Goal: Transaction & Acquisition: Purchase product/service

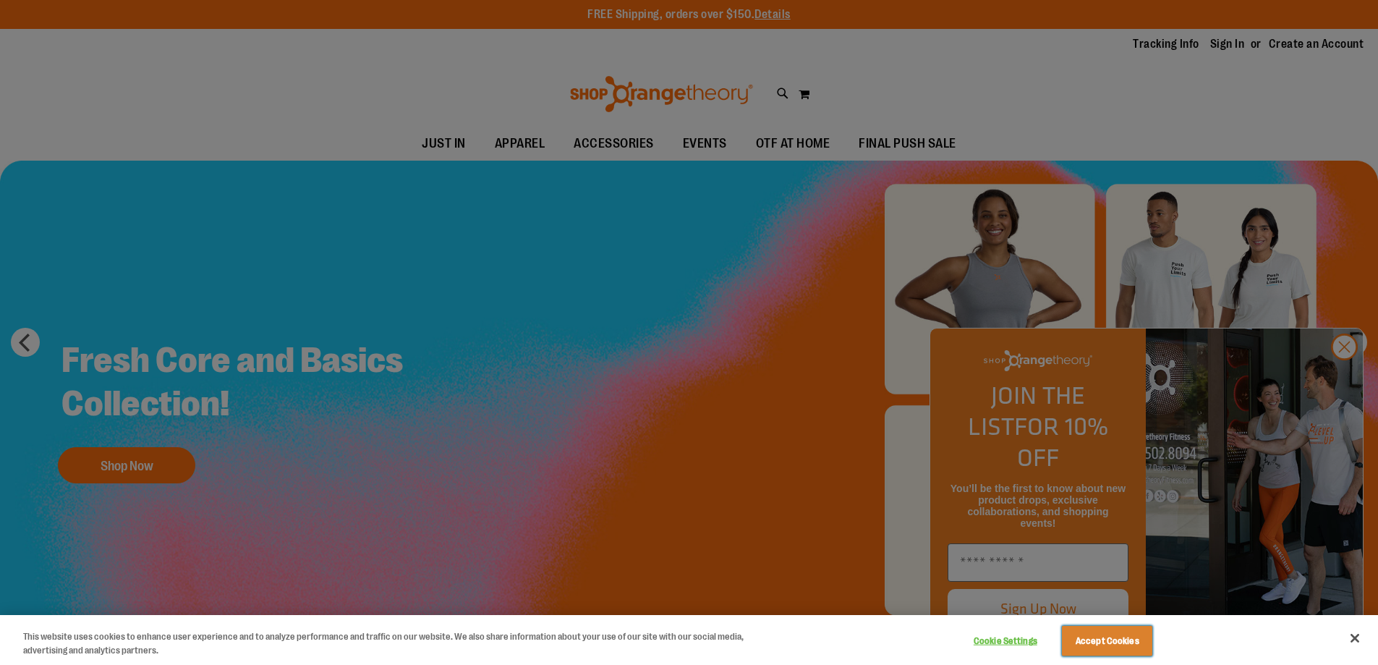
click at [1107, 640] on button "Accept Cookies" at bounding box center [1107, 640] width 90 height 30
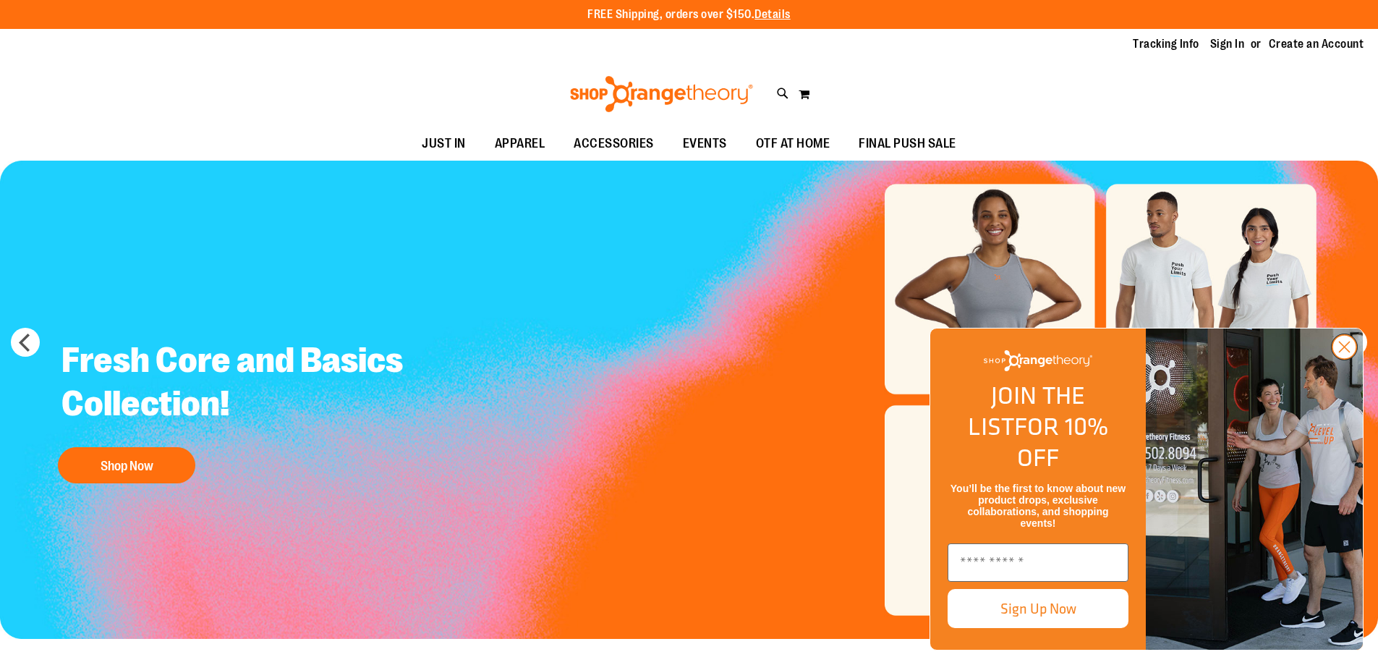
click at [1344, 352] on icon "Close dialog" at bounding box center [1344, 347] width 10 height 10
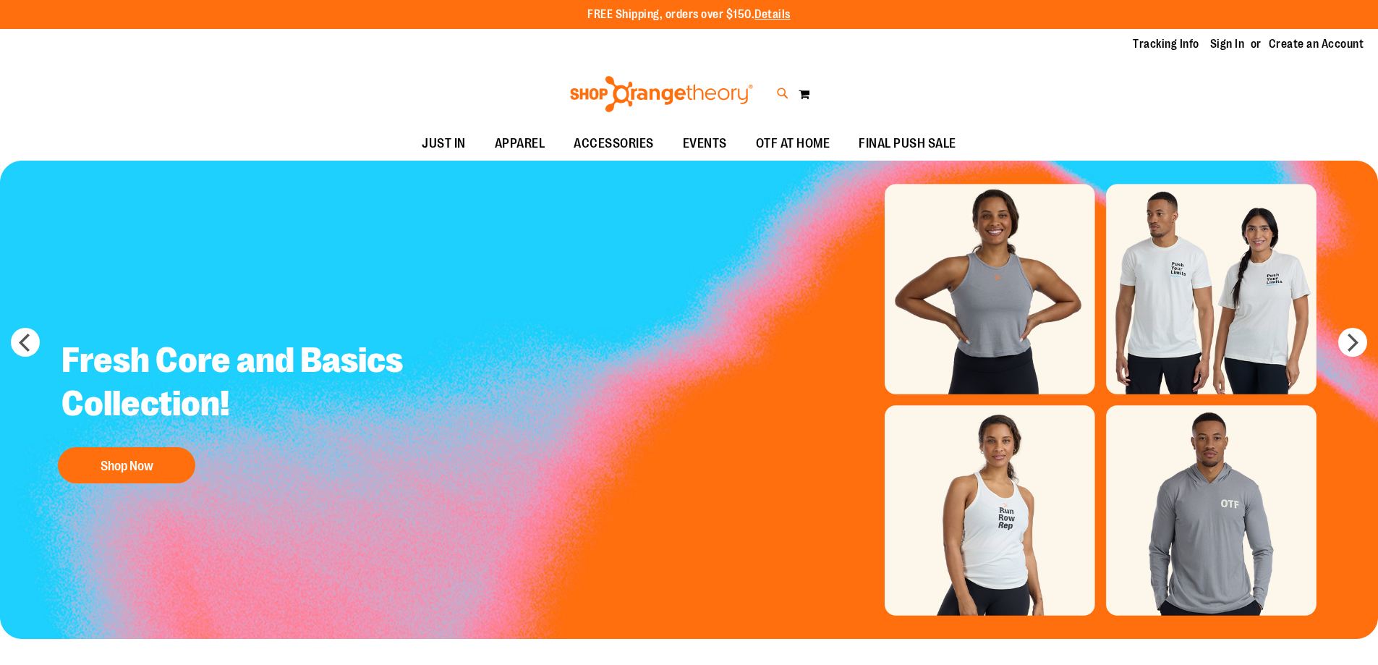
click at [782, 93] on icon at bounding box center [783, 93] width 12 height 17
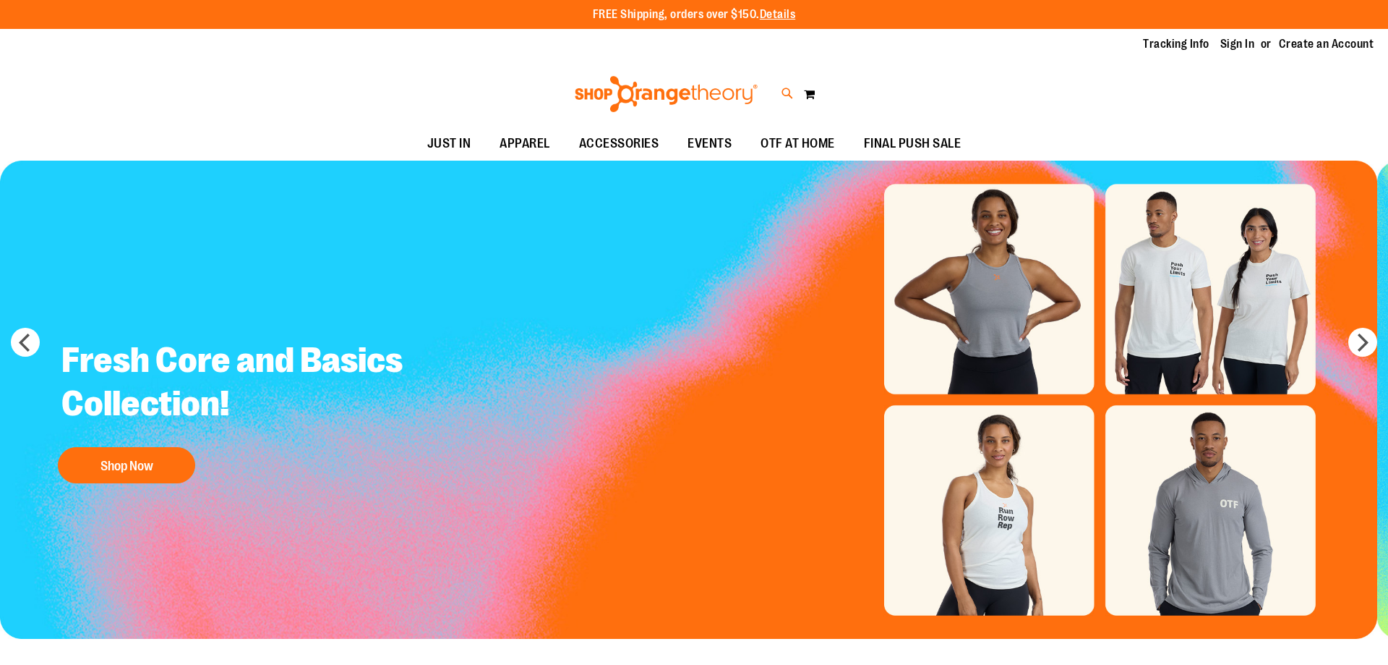
type input "**********"
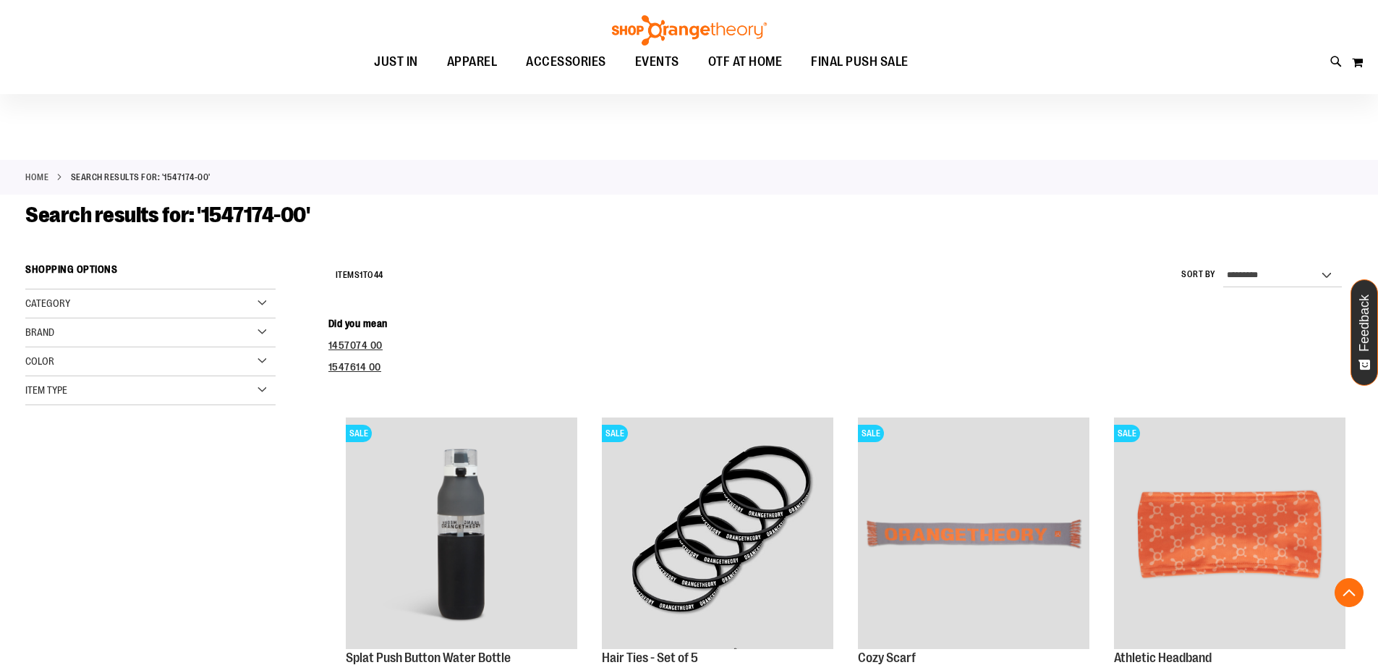
scroll to position [1952, 0]
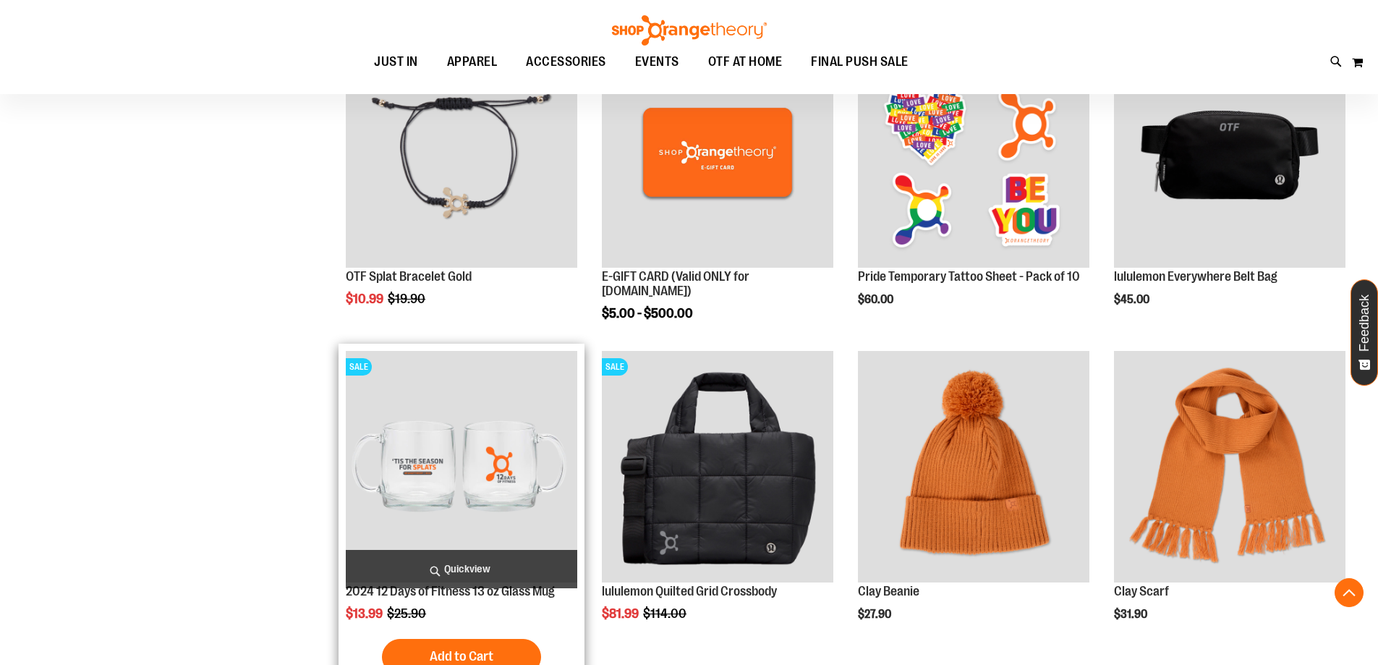
click at [461, 466] on img "product" at bounding box center [461, 466] width 231 height 231
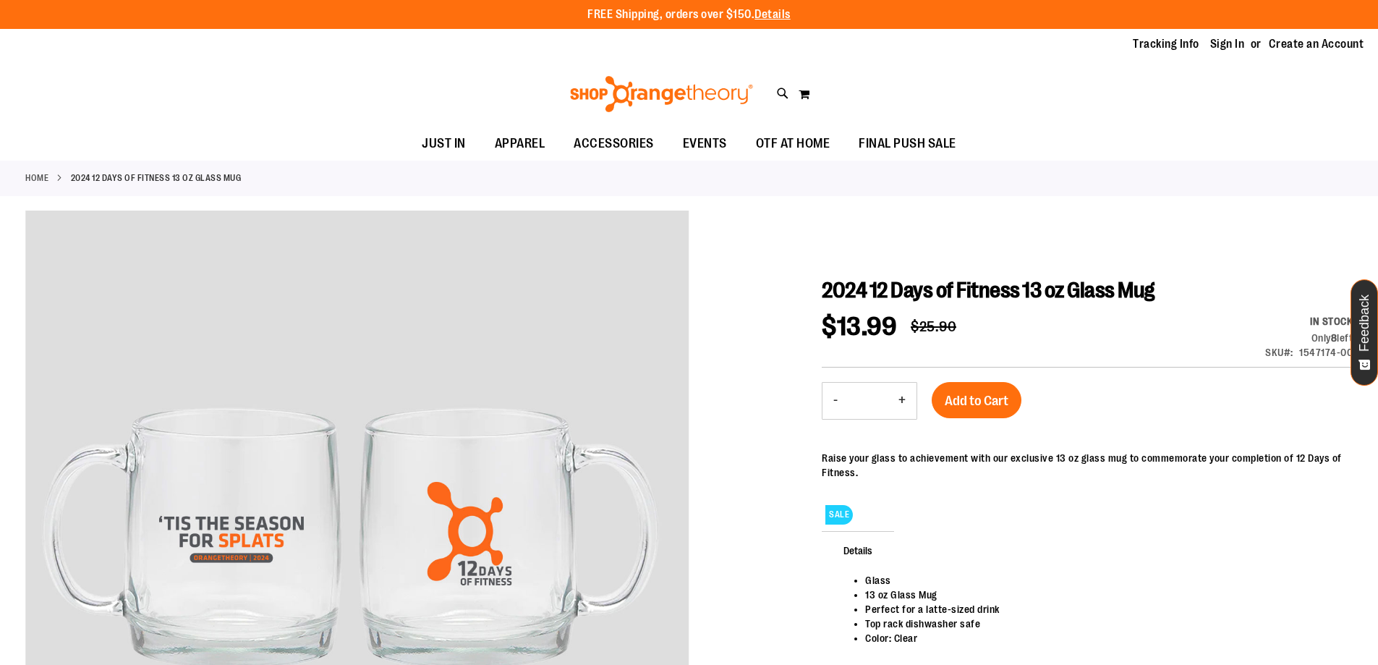
click at [902, 400] on button "+" at bounding box center [901, 401] width 29 height 36
click at [835, 400] on button "-" at bounding box center [835, 401] width 26 height 36
type input "*"
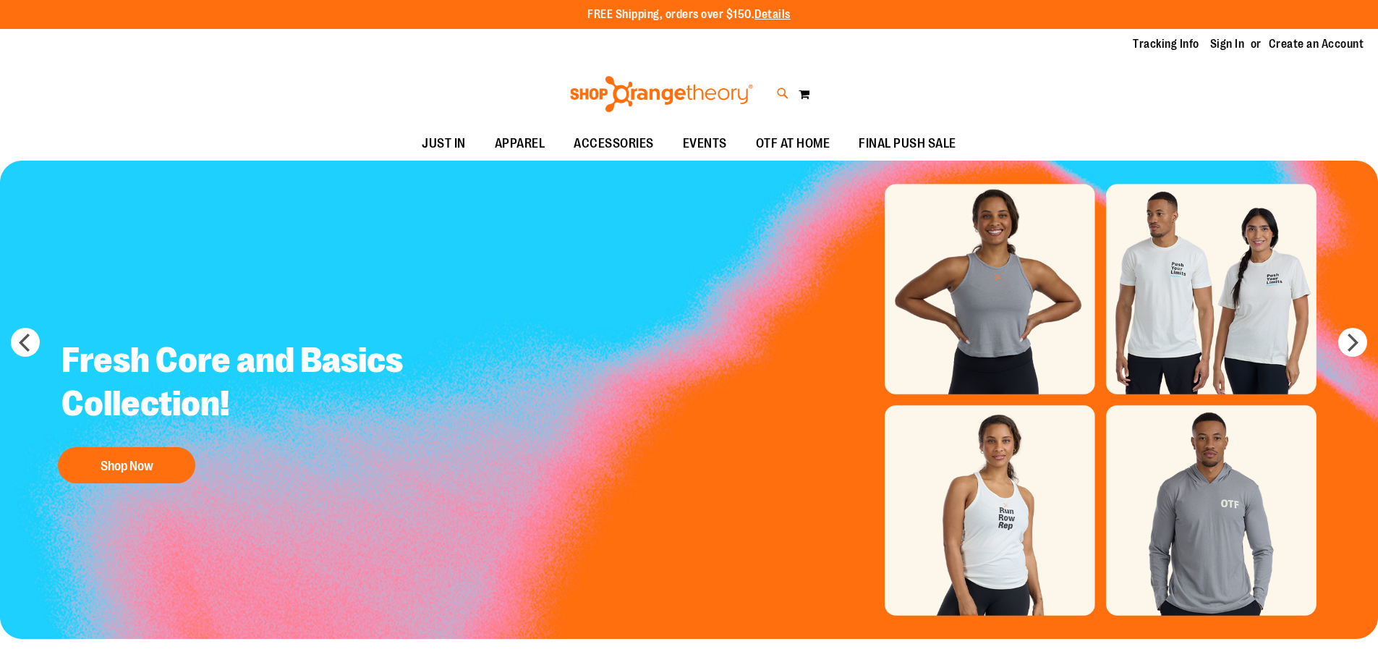
click at [782, 93] on icon at bounding box center [783, 93] width 12 height 17
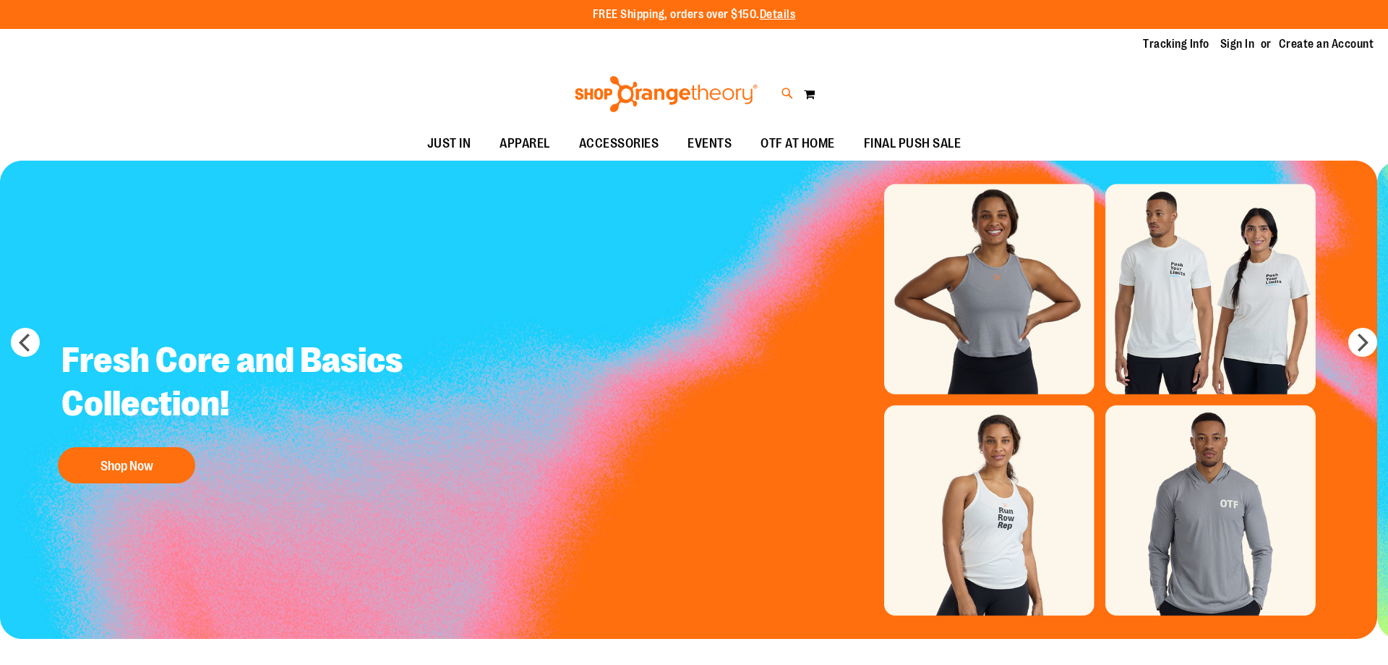
type input "*******"
